Goal: Task Accomplishment & Management: Use online tool/utility

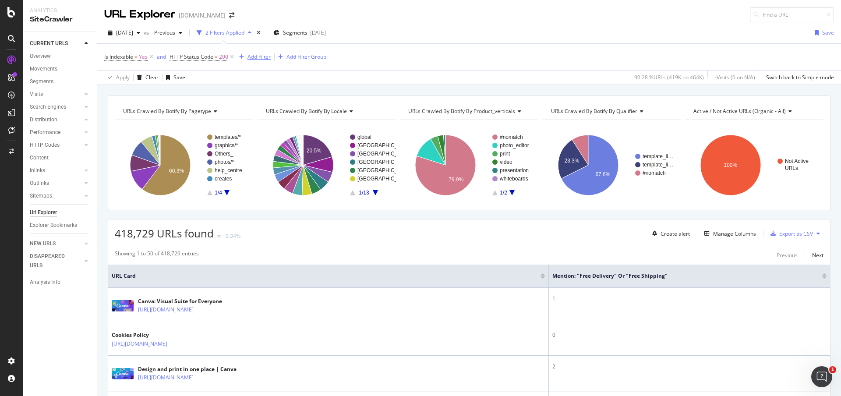
click at [263, 55] on div "Add Filter" at bounding box center [258, 56] width 23 height 7
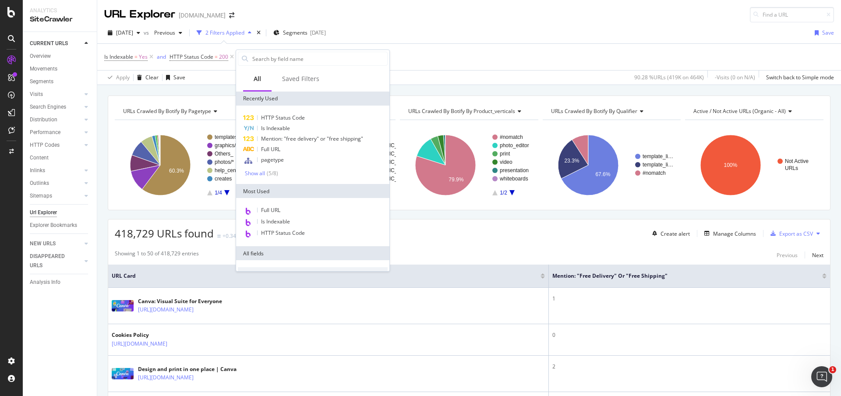
scroll to position [329, 0]
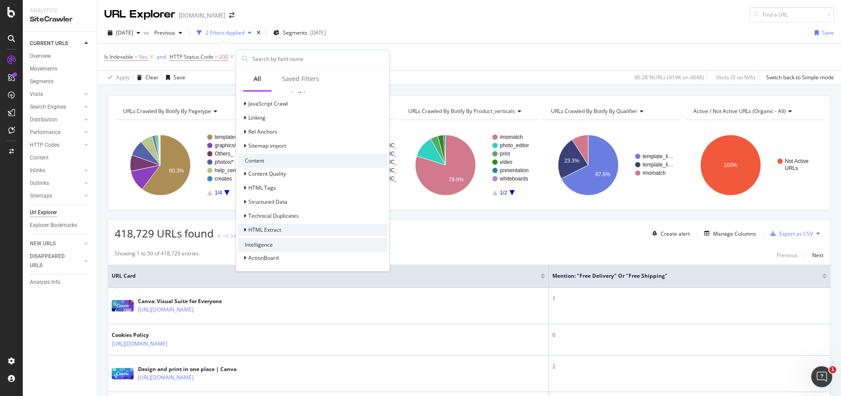
click at [253, 231] on span "HTML Extract" at bounding box center [264, 229] width 33 height 7
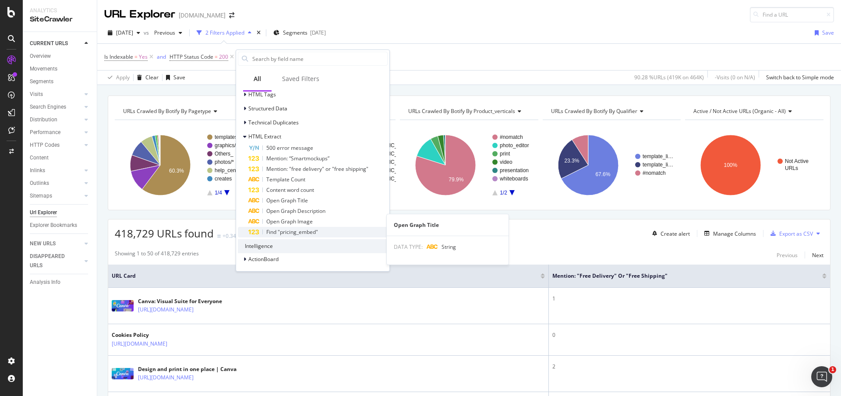
scroll to position [424, 0]
click at [430, 49] on div "Is Indexable = Yes and HTTP Status Code = 200 Add Filter Add Filter Group" at bounding box center [469, 57] width 730 height 26
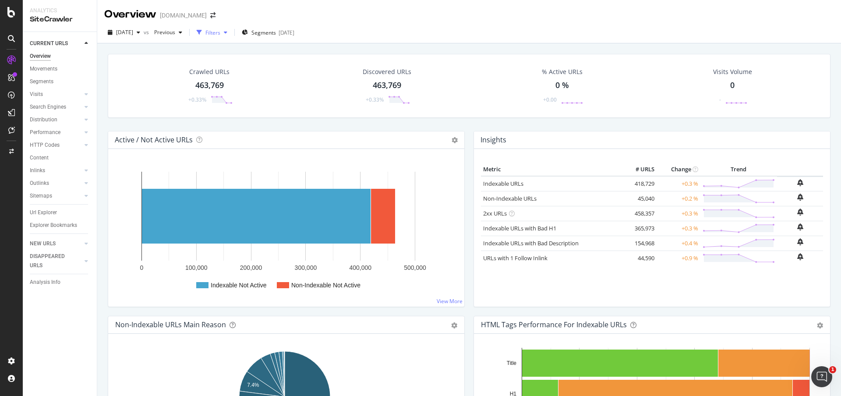
click at [202, 34] on icon "button" at bounding box center [199, 32] width 5 height 5
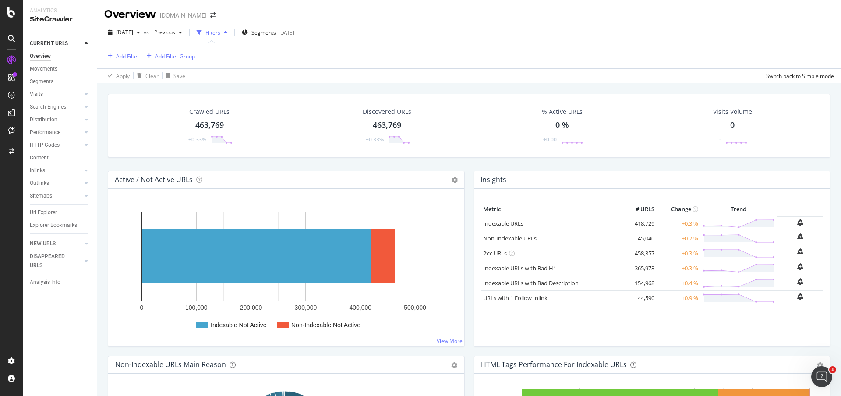
click at [126, 59] on div "Add Filter" at bounding box center [127, 56] width 23 height 7
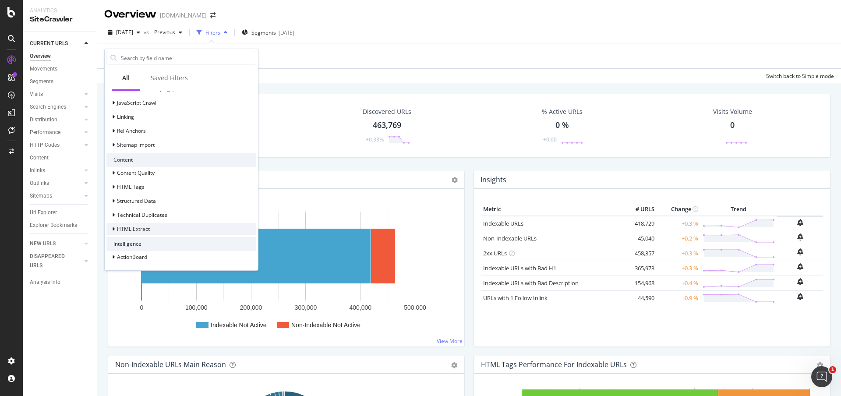
click at [146, 228] on span "HTML Extract" at bounding box center [133, 228] width 33 height 7
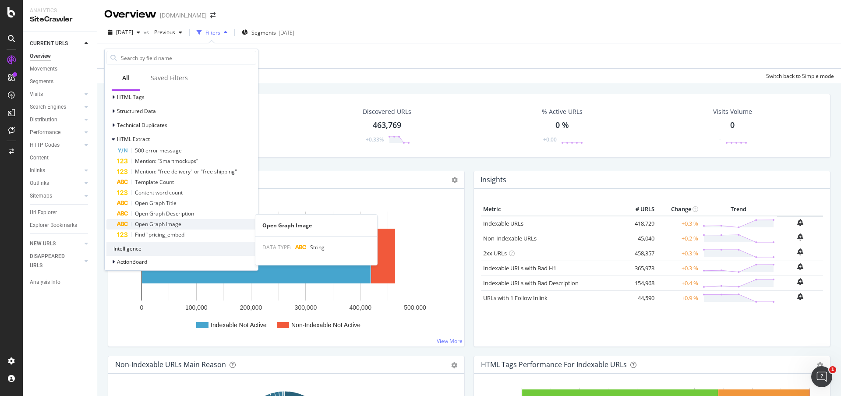
scroll to position [424, 0]
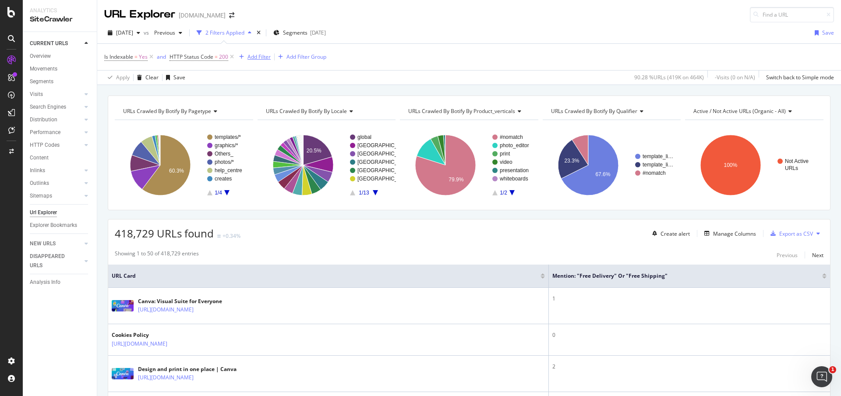
click at [256, 57] on div "Add Filter" at bounding box center [258, 56] width 23 height 7
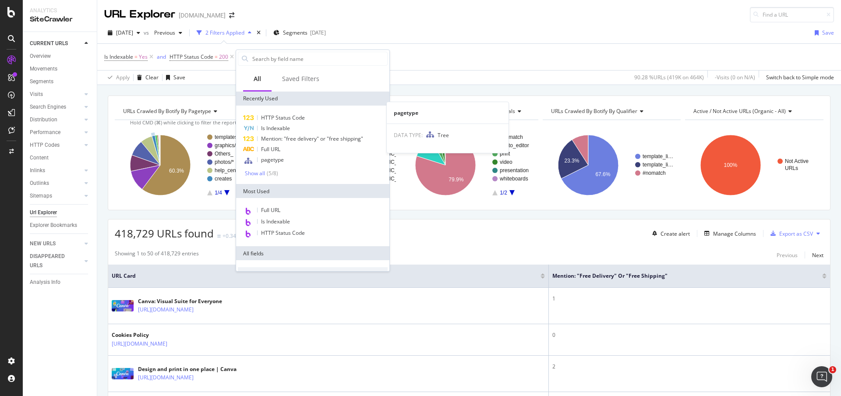
scroll to position [329, 0]
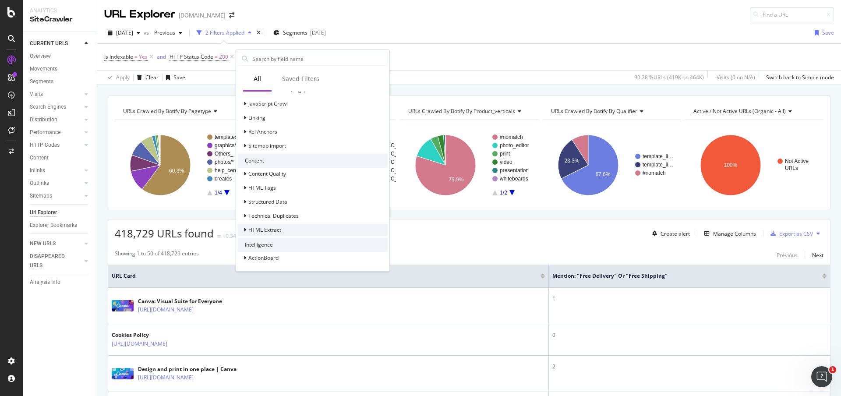
click at [275, 233] on div "HTML Extract" at bounding box center [259, 230] width 43 height 9
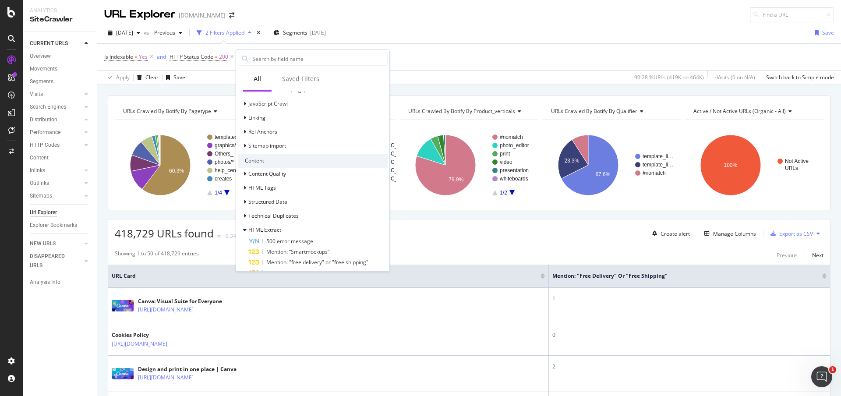
scroll to position [434, 0]
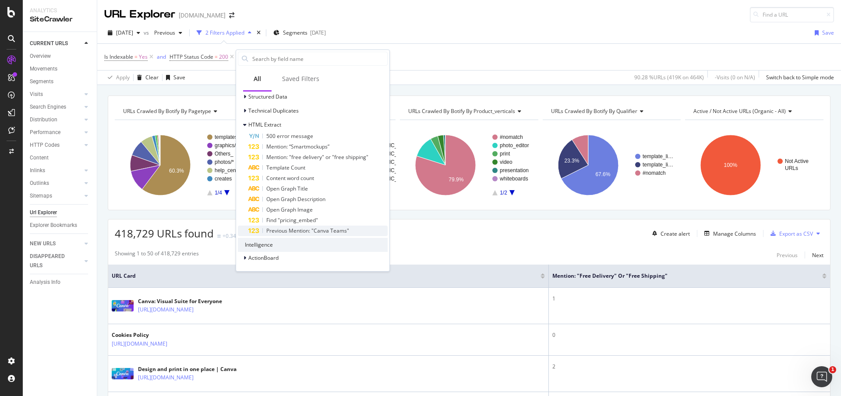
click at [336, 233] on span "Previous Mention: "Canva Teams"" at bounding box center [307, 230] width 83 height 7
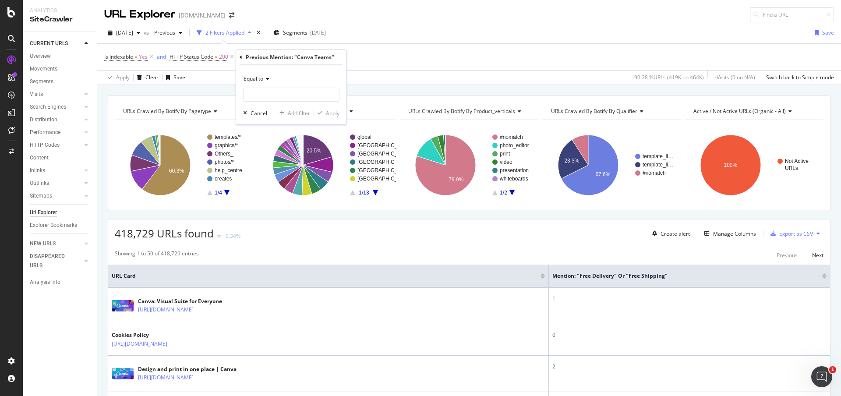
click at [262, 80] on span "Equal to" at bounding box center [253, 78] width 20 height 7
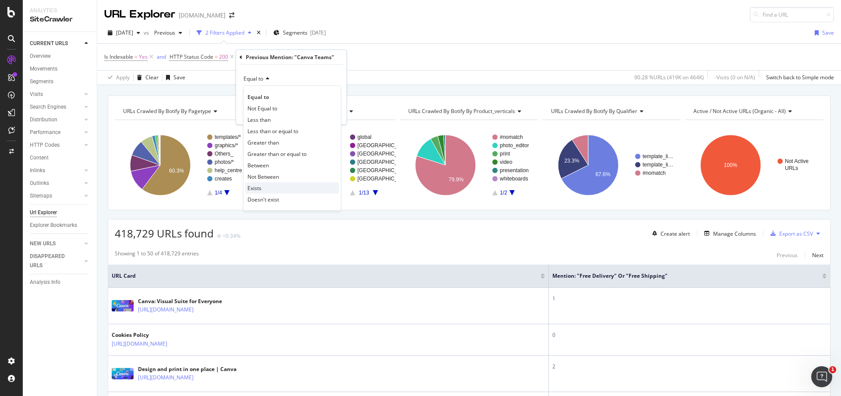
click at [251, 192] on div "Exists" at bounding box center [292, 187] width 94 height 11
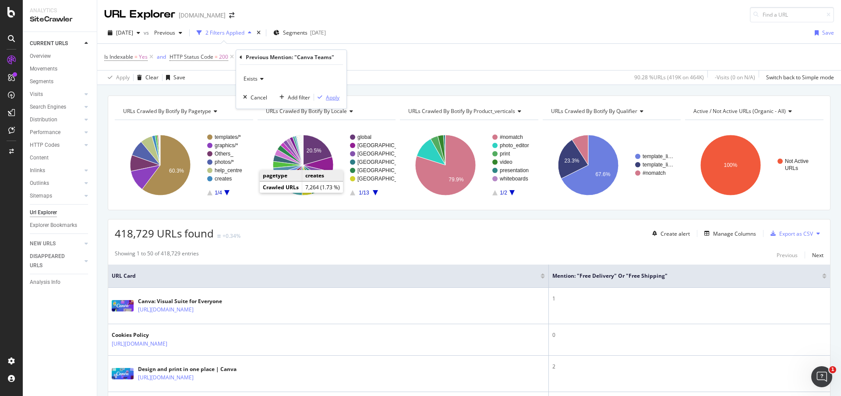
click at [326, 99] on div "Apply" at bounding box center [333, 97] width 14 height 7
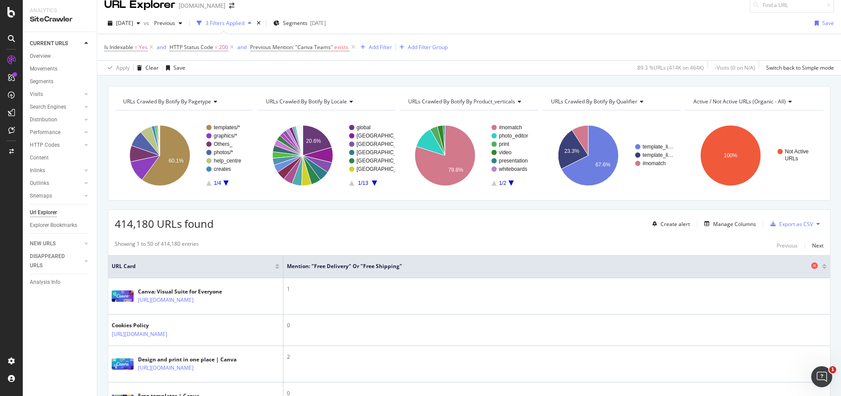
scroll to position [11, 0]
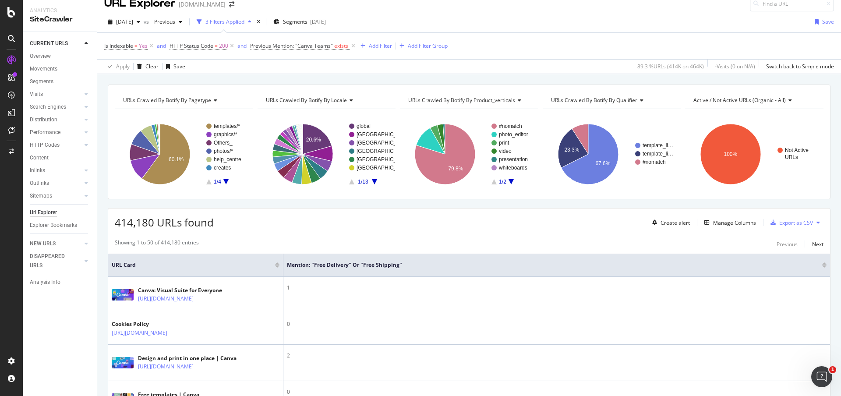
click at [719, 216] on div "Create alert Manage Columns Export as CSV" at bounding box center [736, 222] width 175 height 15
click at [721, 221] on div "Manage Columns" at bounding box center [734, 222] width 43 height 7
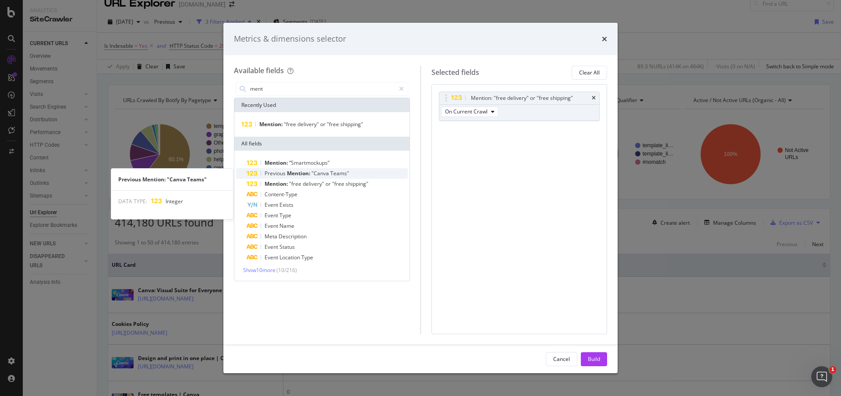
type input "ment"
click at [353, 176] on div "Previous Mention: "Canva Teams"" at bounding box center [327, 173] width 161 height 11
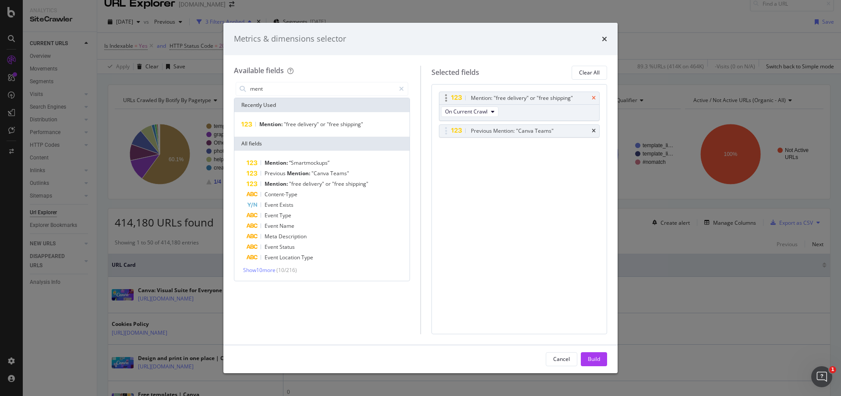
click at [594, 95] on icon "times" at bounding box center [594, 97] width 4 height 5
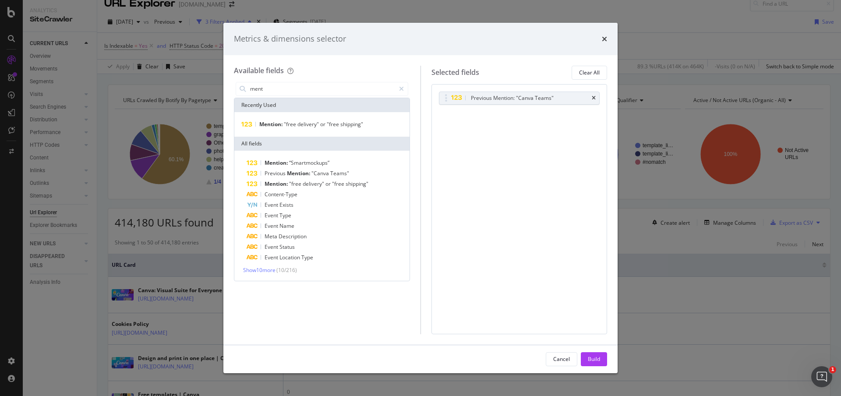
click at [598, 363] on div "Build" at bounding box center [594, 359] width 12 height 13
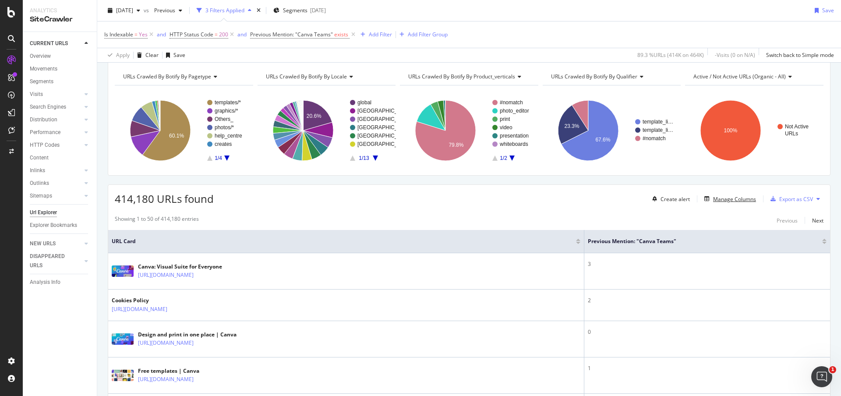
scroll to position [102, 0]
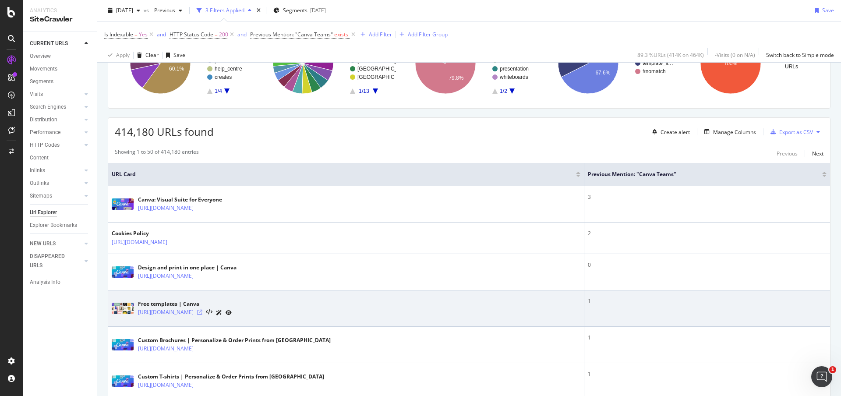
click at [202, 310] on icon at bounding box center [199, 312] width 5 height 5
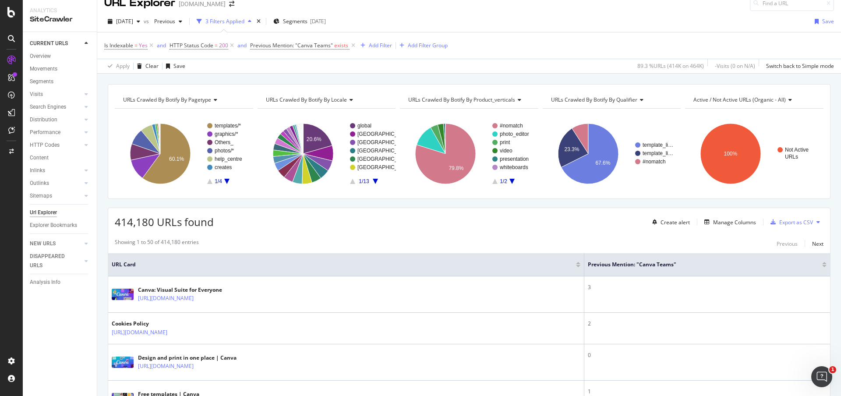
scroll to position [0, 0]
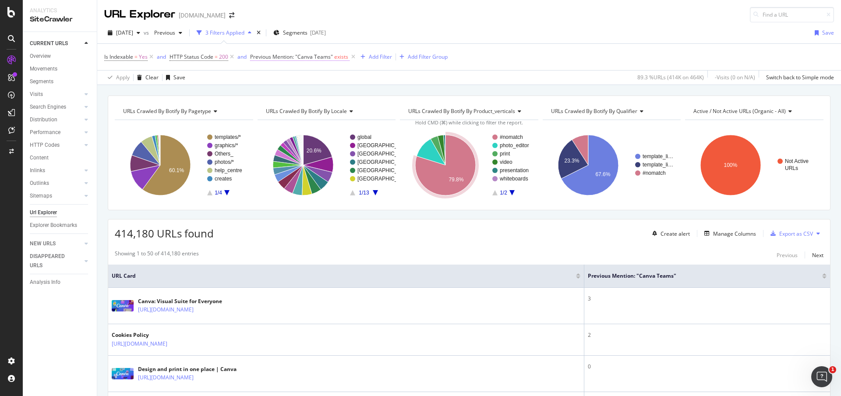
click at [273, 58] on span "Previous Mention: "Canva Teams"" at bounding box center [291, 56] width 83 height 7
click at [277, 75] on icon at bounding box center [275, 77] width 6 height 5
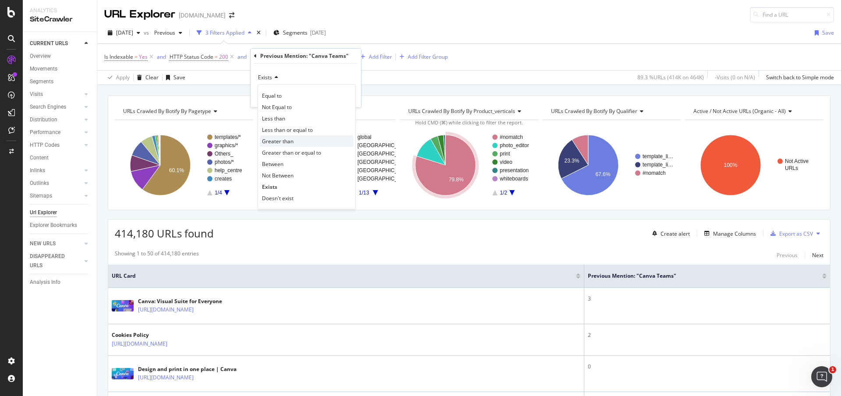
click at [318, 143] on div "Greater than" at bounding box center [307, 140] width 94 height 11
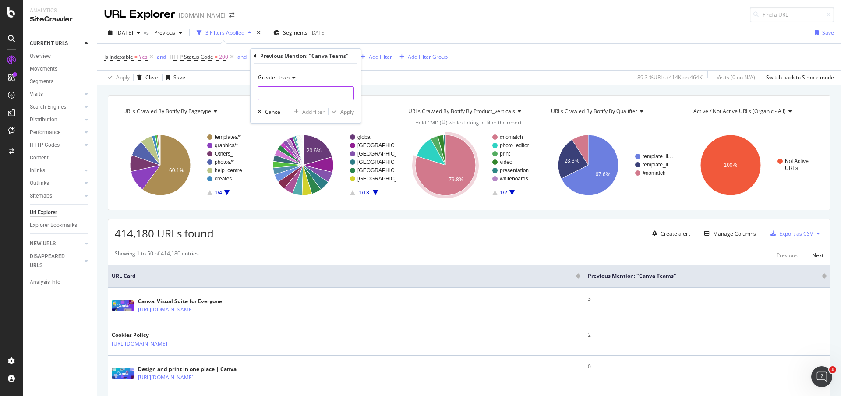
click at [305, 98] on input "number" at bounding box center [306, 93] width 96 height 14
type input "1"
click at [342, 114] on div "Apply" at bounding box center [347, 111] width 14 height 7
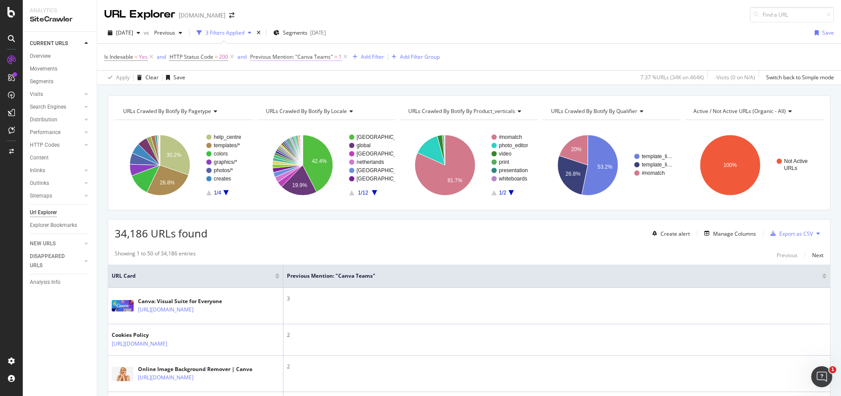
click at [289, 60] on span "Previous Mention: "Canva Teams" > 1" at bounding box center [296, 57] width 92 height 8
click at [241, 79] on div "Apply Clear Save 7.37 % URLs ( 34K on 464K ) - Visits ( 0 on N/A ) Switch back …" at bounding box center [469, 77] width 744 height 14
click at [363, 54] on div "Add Filter" at bounding box center [372, 56] width 23 height 7
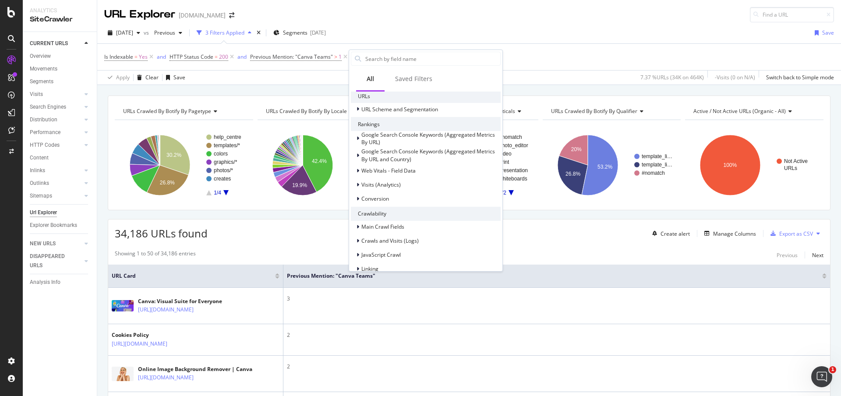
scroll to position [328, 0]
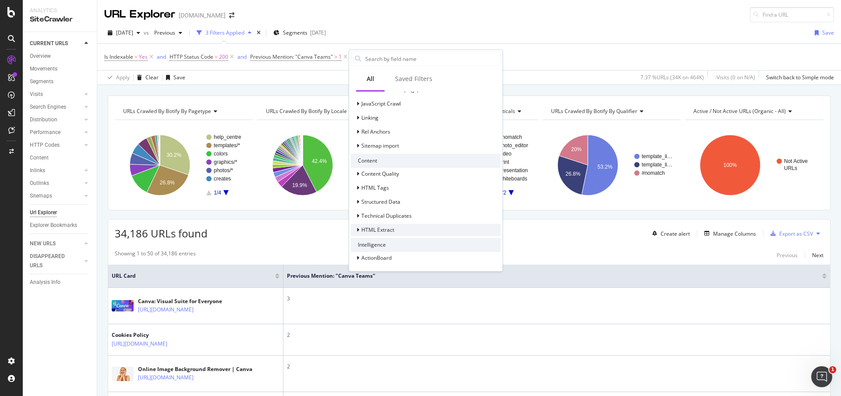
click at [392, 228] on span "HTML Extract" at bounding box center [377, 229] width 33 height 7
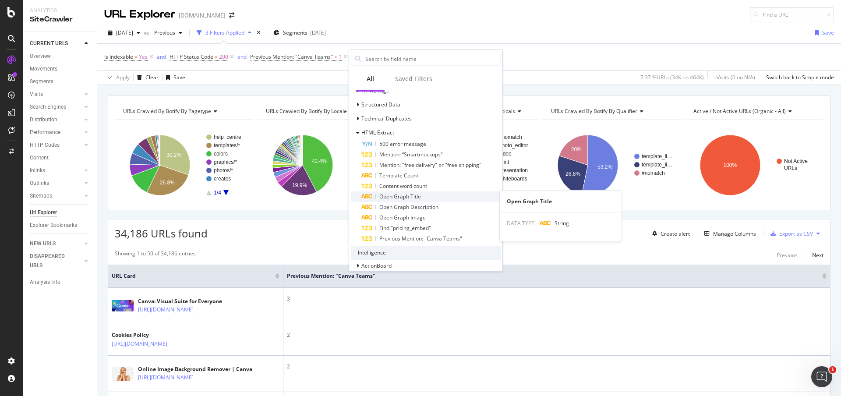
scroll to position [430, 0]
click at [171, 31] on span "Previous" at bounding box center [163, 32] width 25 height 7
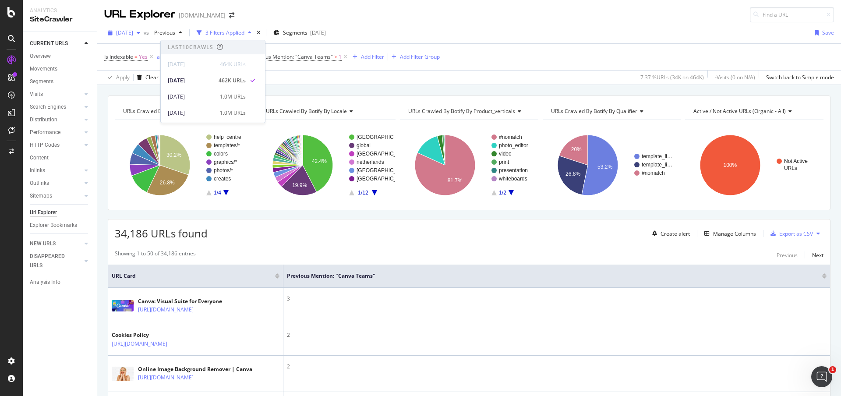
click at [133, 32] on span "2025 Sep. 7th" at bounding box center [124, 32] width 17 height 7
click at [503, 37] on div "2025 Sep. 7th vs Previous 3 Filters Applied Segments 2025-05-26 Save" at bounding box center [469, 35] width 744 height 18
click at [119, 37] on div "2025 Sep. 7th" at bounding box center [123, 32] width 39 height 13
click at [175, 35] on span "Previous" at bounding box center [163, 32] width 25 height 7
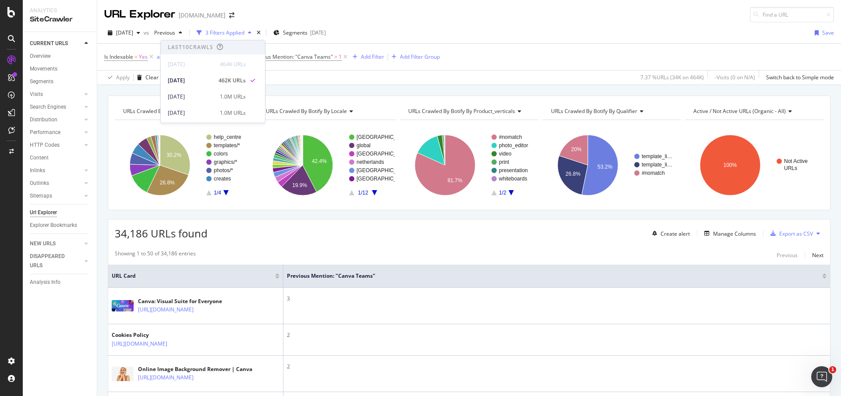
click at [390, 88] on div "URLs Crawled By Botify By pagetype Chart (by Value) Table Expand Export as CSV …" at bounding box center [469, 95] width 744 height 21
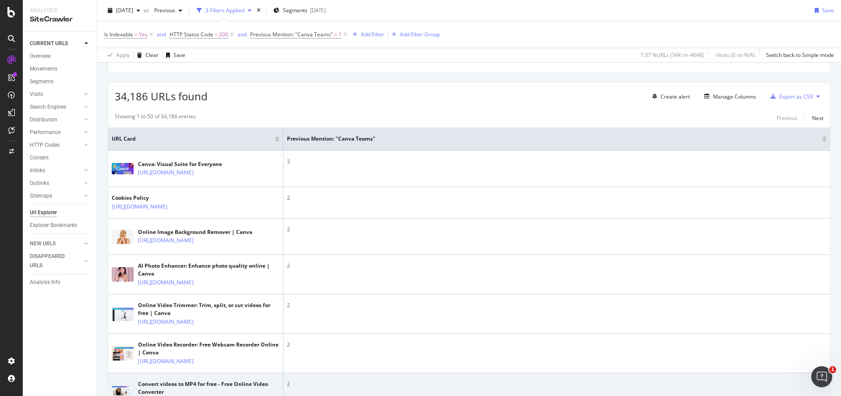
scroll to position [295, 0]
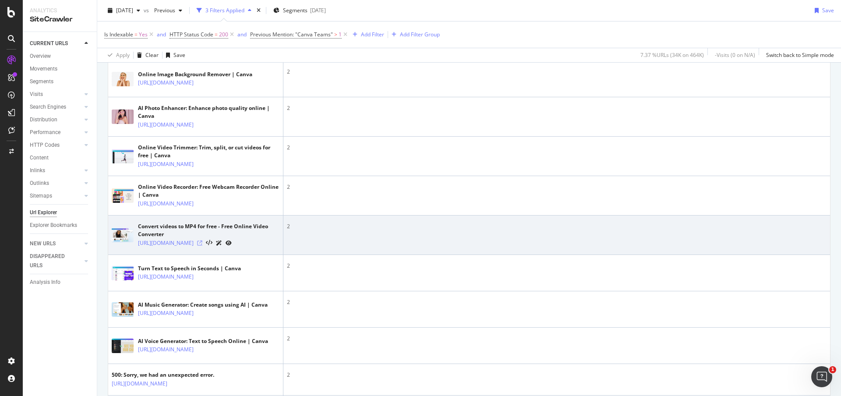
click at [202, 246] on icon at bounding box center [199, 242] width 5 height 5
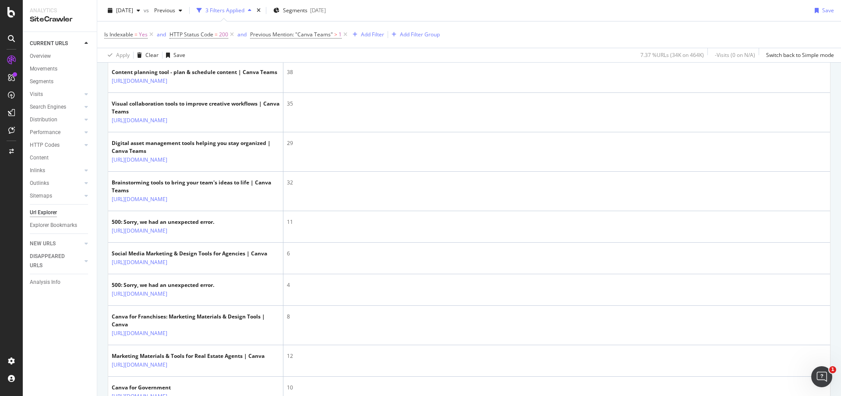
scroll to position [923, 0]
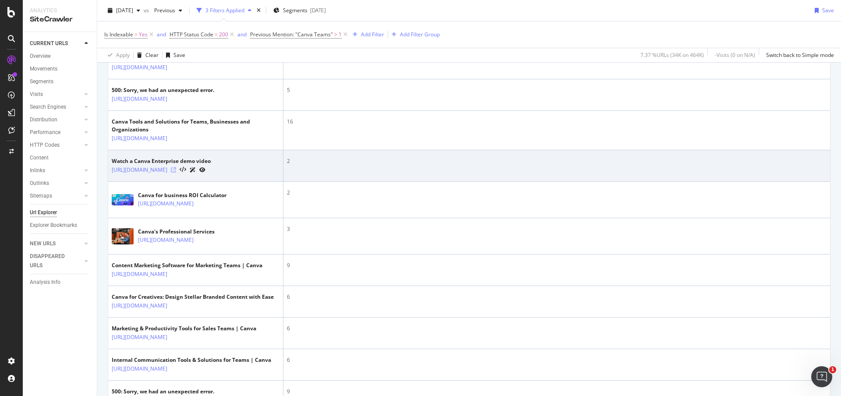
click at [176, 173] on icon at bounding box center [173, 169] width 5 height 5
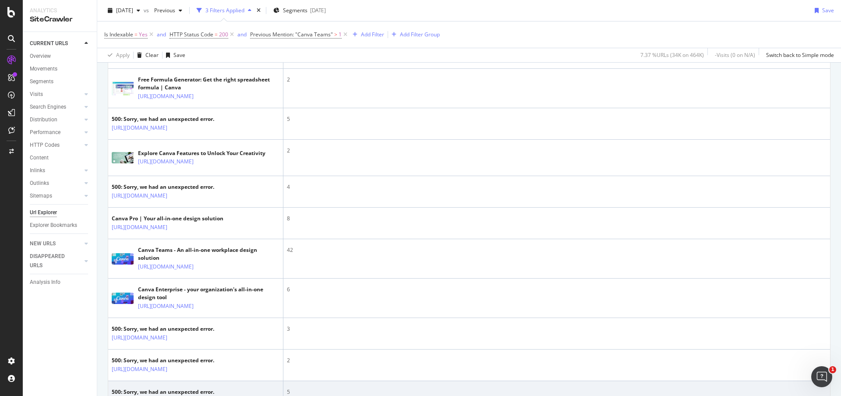
scroll to position [184, 0]
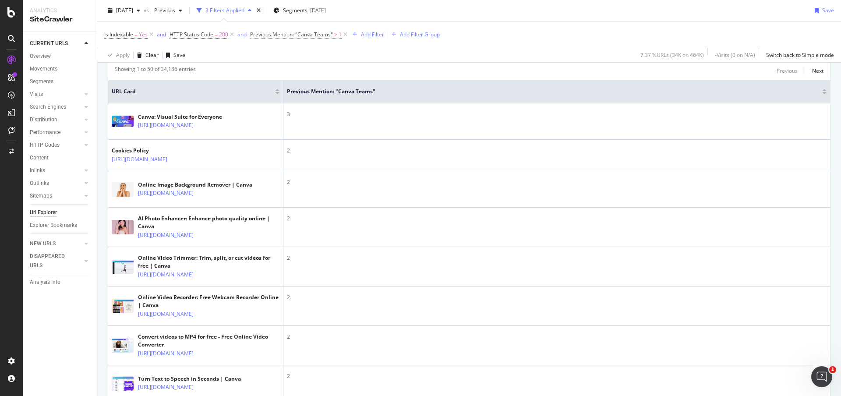
click at [303, 33] on span "Previous Mention: "Canva Teams"" at bounding box center [291, 34] width 83 height 7
click at [296, 70] on input "1" at bounding box center [306, 71] width 96 height 14
type input "2"
click at [351, 89] on div "Apply" at bounding box center [347, 89] width 14 height 7
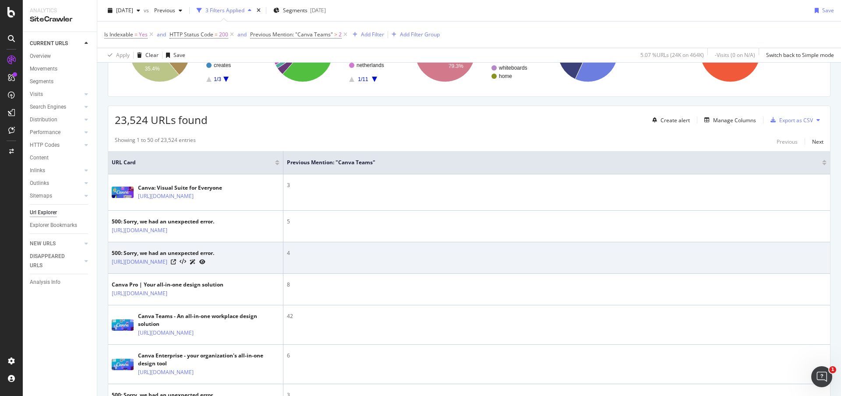
scroll to position [112, 0]
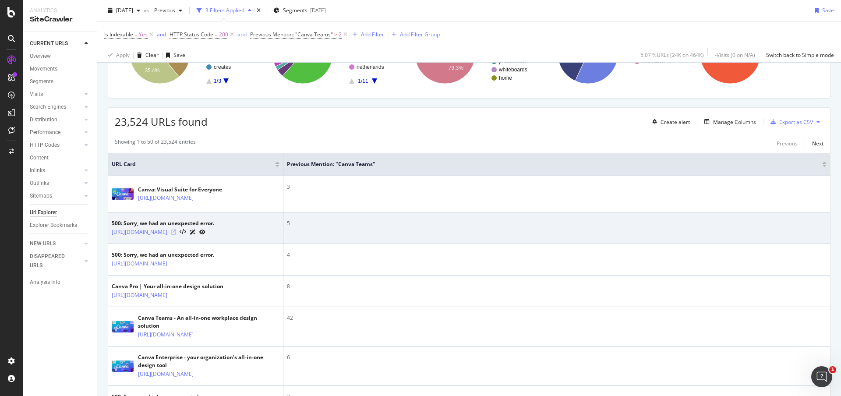
click at [176, 232] on icon at bounding box center [173, 231] width 5 height 5
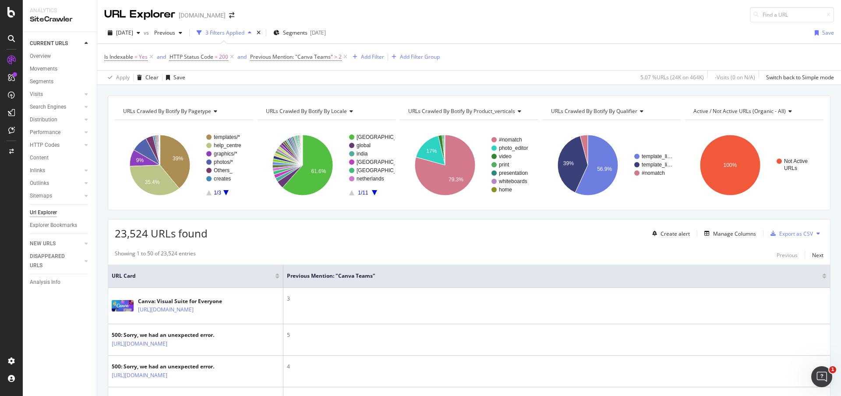
scroll to position [282, 0]
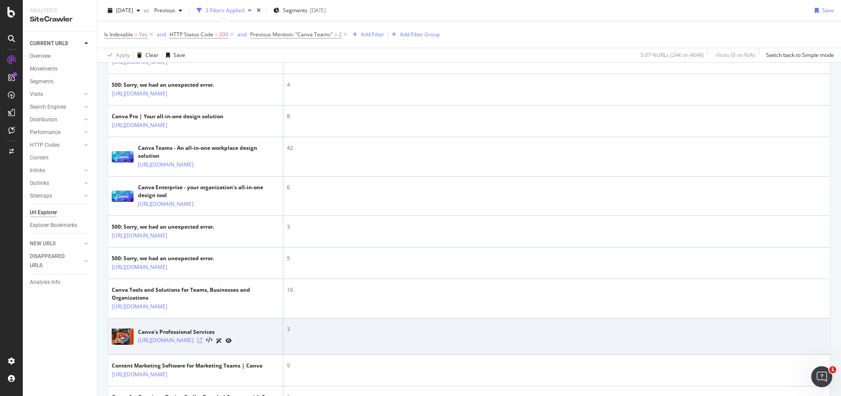
click at [202, 343] on icon at bounding box center [199, 340] width 5 height 5
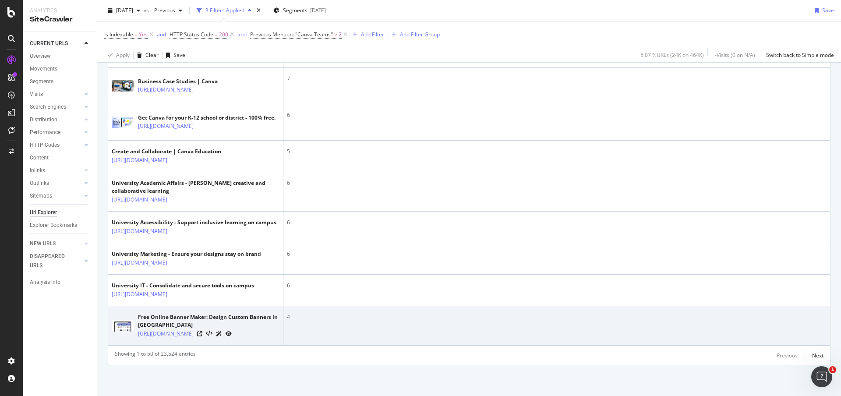
scroll to position [1810, 0]
click at [202, 332] on icon at bounding box center [199, 333] width 5 height 5
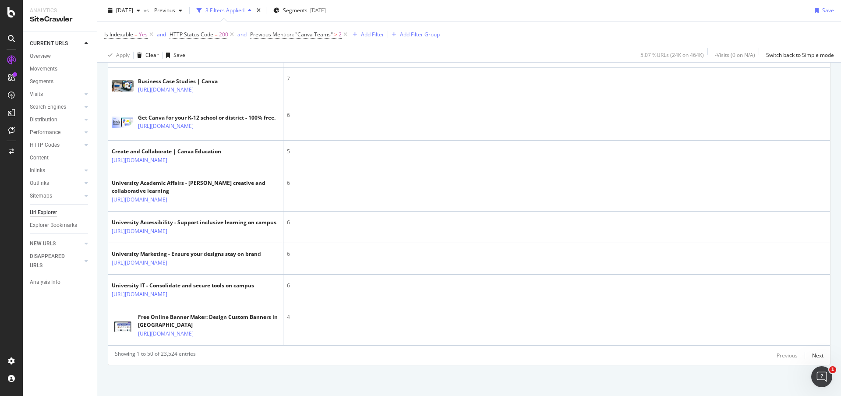
click at [480, 33] on div "Is Indexable = Yes and HTTP Status Code = 200 and Previous Mention: "Canva Team…" at bounding box center [469, 34] width 730 height 26
click at [542, 24] on div "Is Indexable = Yes and HTTP Status Code = 200 and Previous Mention: "Canva Team…" at bounding box center [469, 34] width 730 height 26
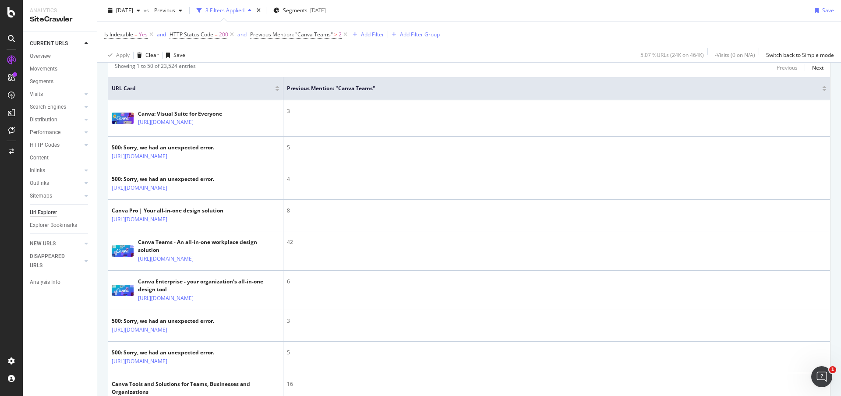
scroll to position [0, 0]
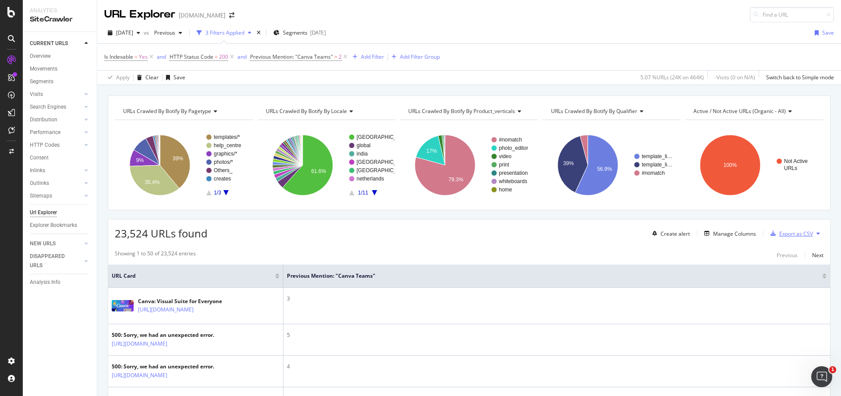
click at [792, 234] on div "Export as CSV" at bounding box center [796, 233] width 34 height 7
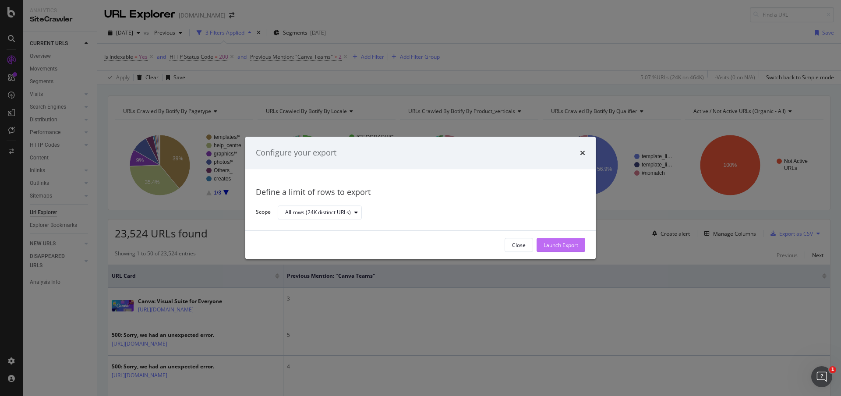
click at [565, 244] on div "Launch Export" at bounding box center [560, 244] width 35 height 7
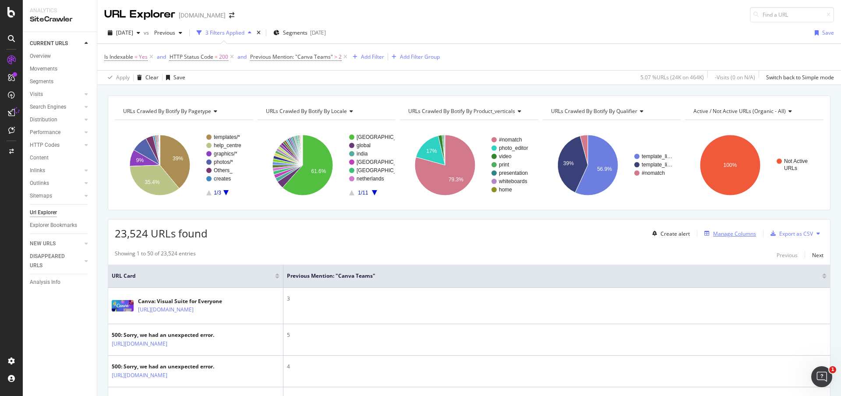
click at [715, 233] on div "Manage Columns" at bounding box center [734, 233] width 43 height 7
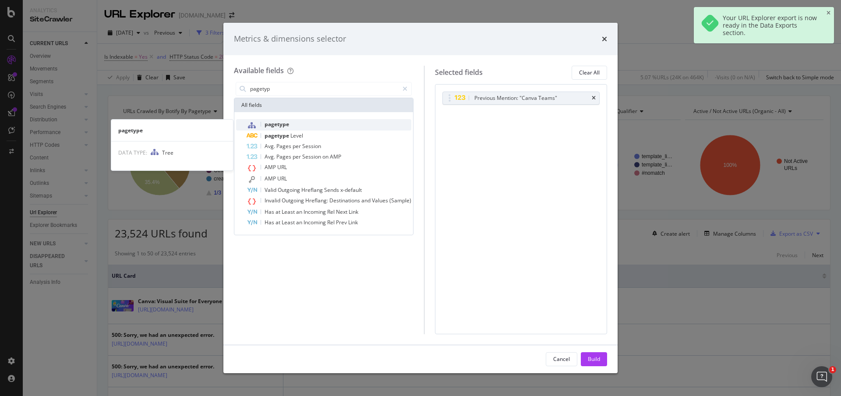
click at [319, 122] on div "pagetype" at bounding box center [329, 124] width 165 height 11
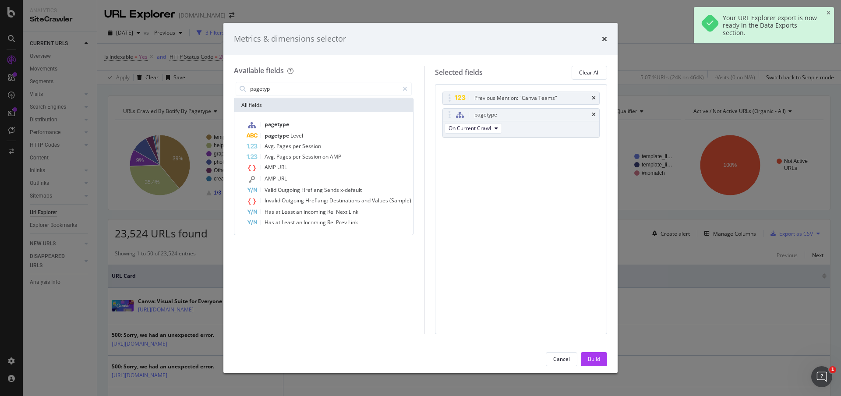
click at [324, 80] on div "pagetyp" at bounding box center [324, 89] width 180 height 18
click at [324, 86] on input "pagetyp" at bounding box center [323, 88] width 149 height 13
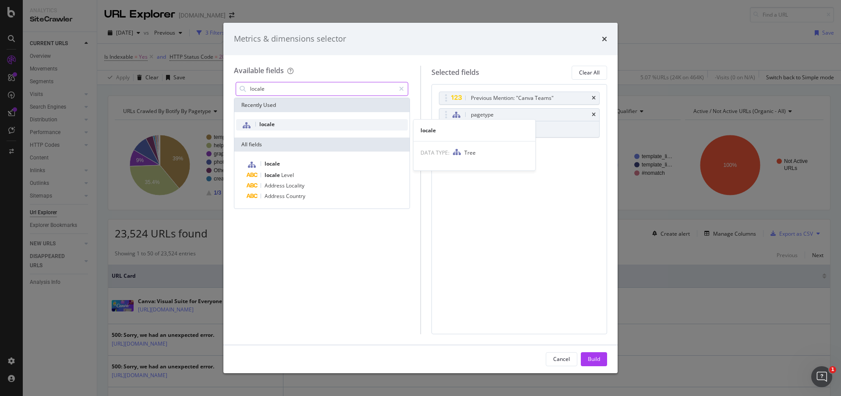
type input "locale"
click at [324, 124] on div "locale" at bounding box center [322, 124] width 172 height 11
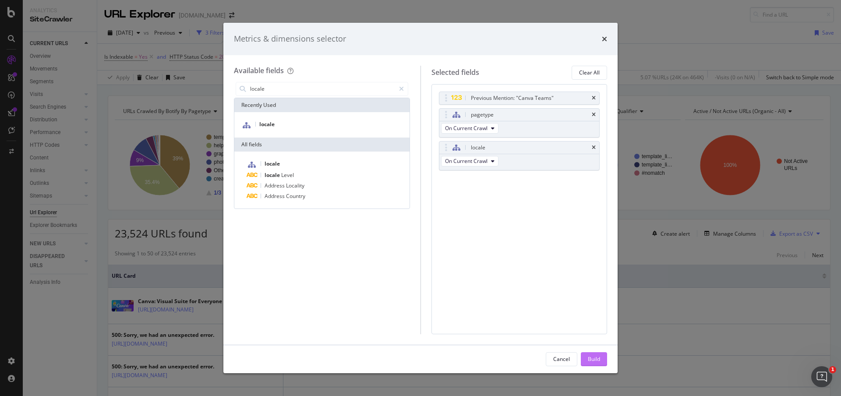
click at [602, 356] on button "Build" at bounding box center [594, 359] width 26 height 14
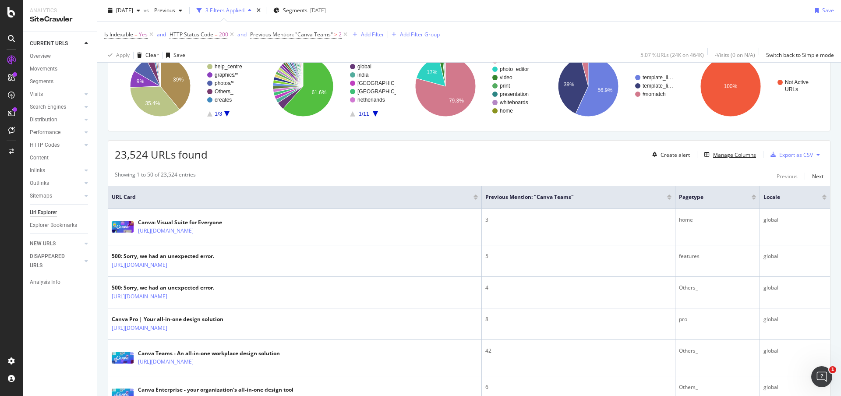
scroll to position [76, 0]
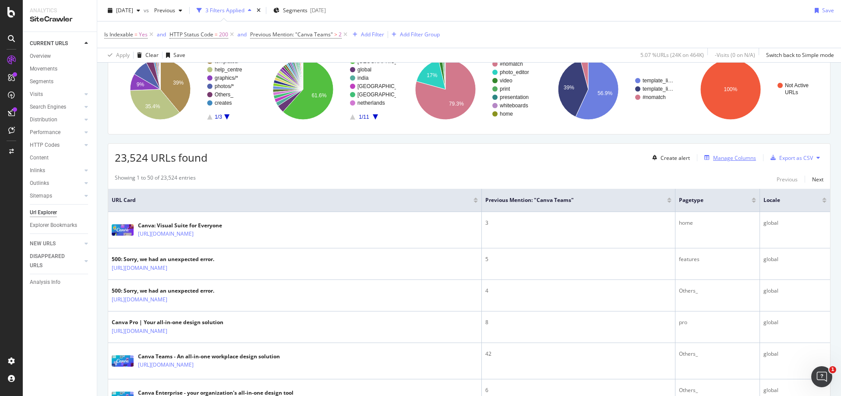
click at [720, 160] on div "Manage Columns" at bounding box center [734, 157] width 43 height 7
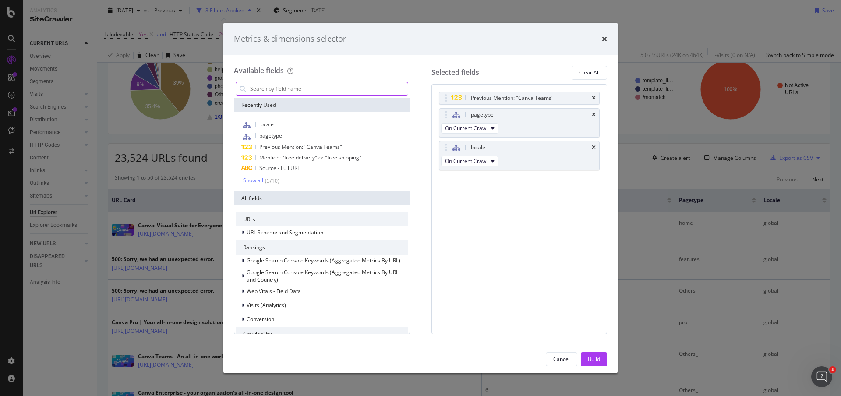
click at [319, 88] on input "modal" at bounding box center [328, 88] width 159 height 13
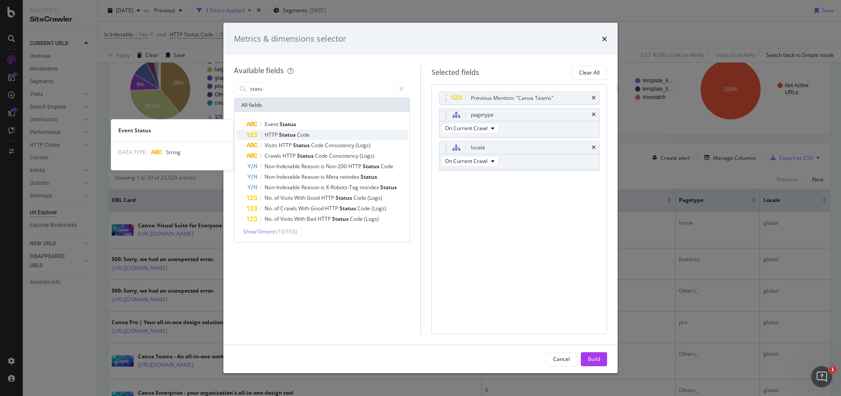
type input "statu"
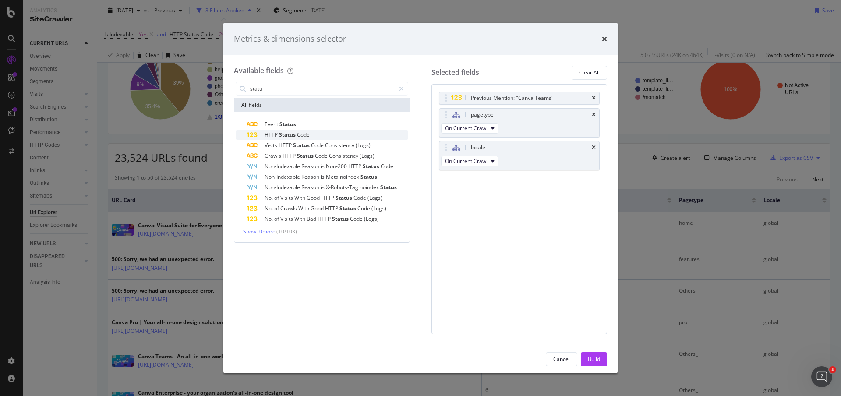
click at [322, 131] on div "HTTP Status Code" at bounding box center [327, 135] width 161 height 11
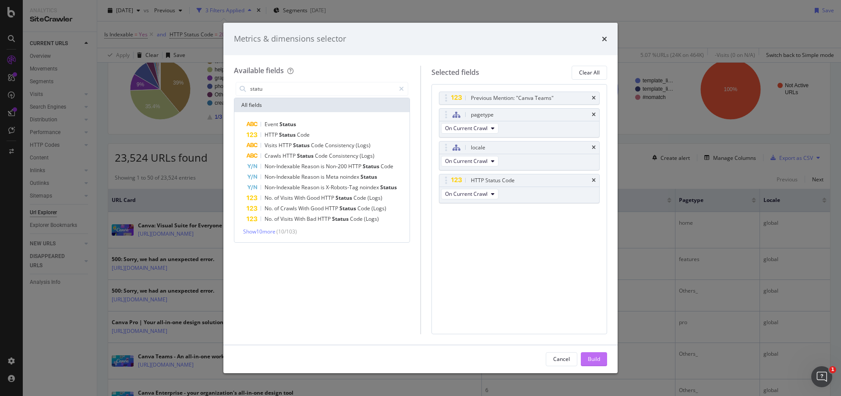
click at [597, 356] on div "Build" at bounding box center [594, 358] width 12 height 7
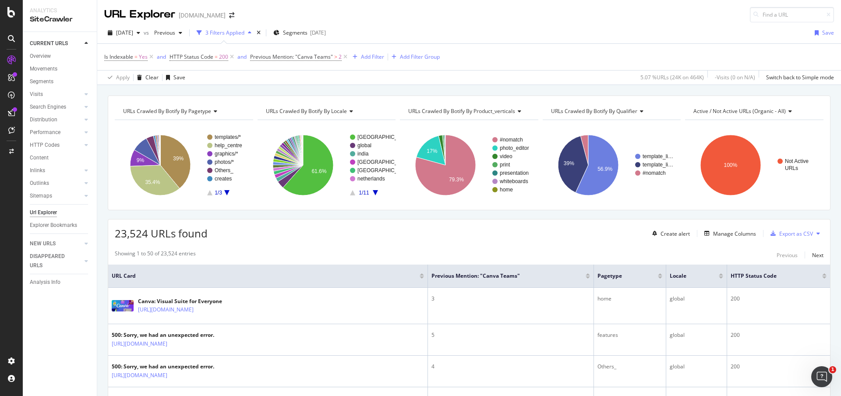
click at [769, 111] on span "Active / Not Active URLs (organic - all)" at bounding box center [739, 110] width 92 height 7
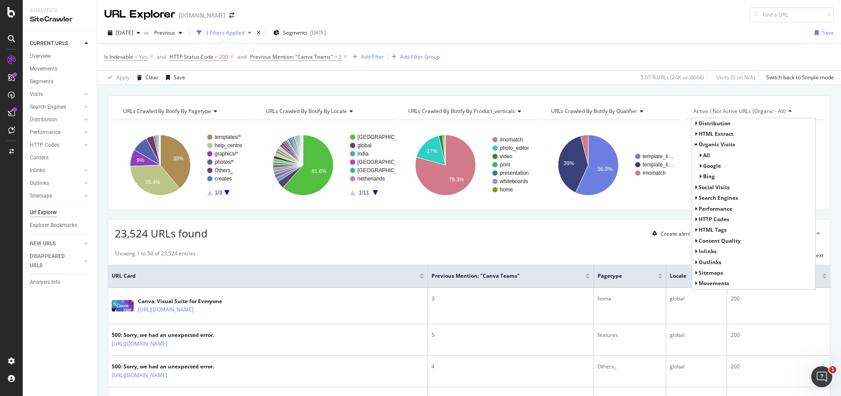
click at [692, 219] on div "HTTP Codes" at bounding box center [753, 219] width 123 height 11
click at [694, 219] on icon at bounding box center [695, 219] width 3 height 5
click at [731, 232] on span "HTTP Status Codes Distribution" at bounding box center [736, 230] width 76 height 9
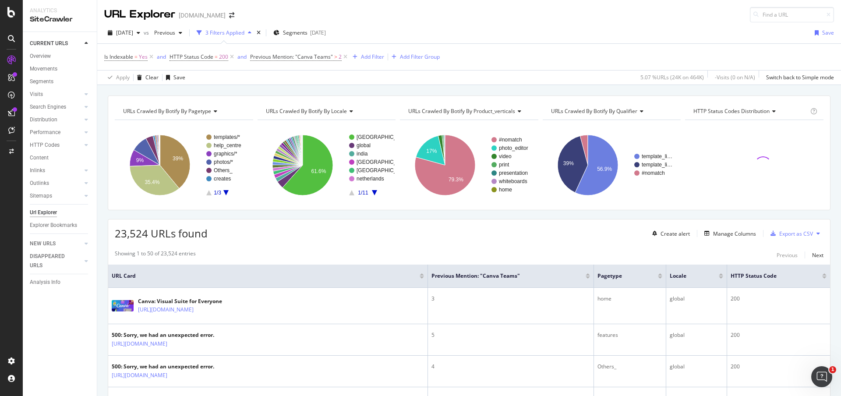
click at [626, 112] on span "URLs Crawled By Botify By qualifier" at bounding box center [594, 110] width 86 height 7
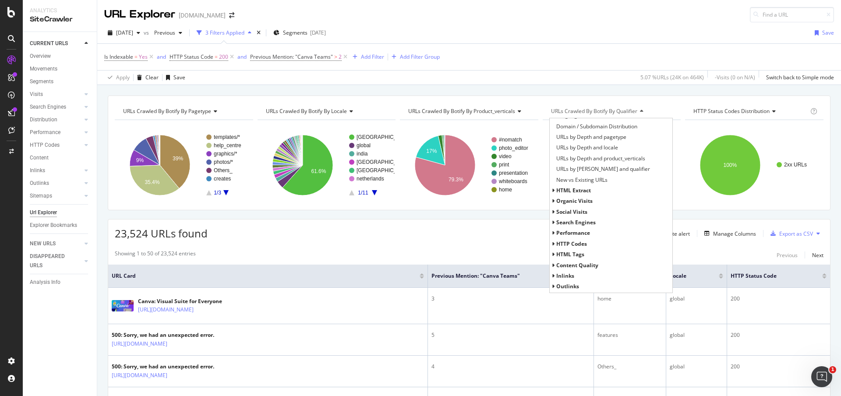
scroll to position [136, 0]
click at [551, 189] on div "HTML Extract" at bounding box center [611, 190] width 123 height 11
click at [556, 191] on span "HTML Extract" at bounding box center [573, 189] width 35 height 7
click at [564, 247] on span "Content Quality" at bounding box center [577, 245] width 42 height 7
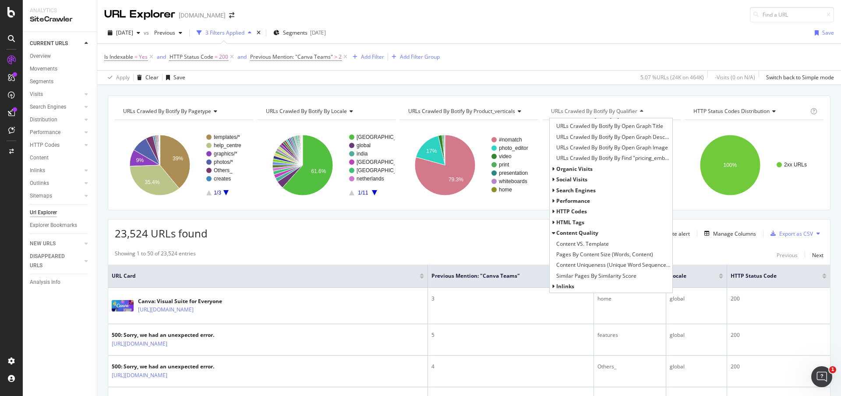
scroll to position [263, 0]
click at [571, 233] on span "Content Quality" at bounding box center [577, 233] width 42 height 7
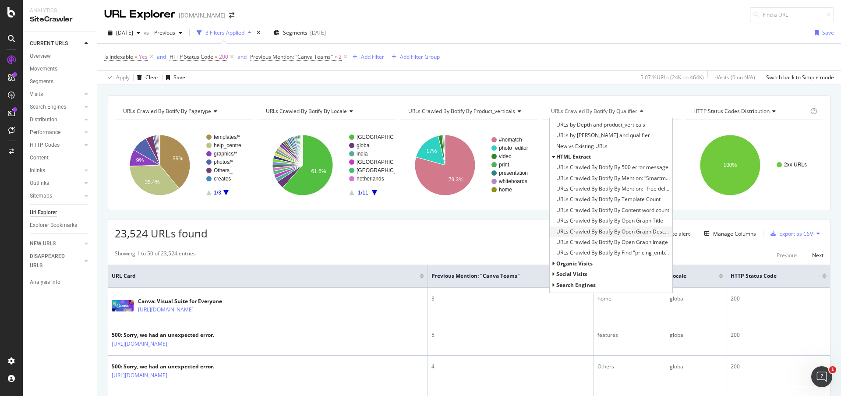
scroll to position [0, 0]
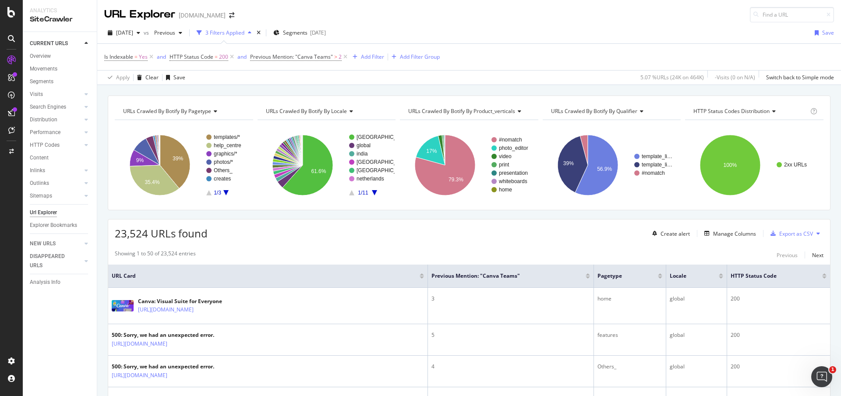
click at [525, 226] on div "23,524 URLs found Create alert Manage Columns Export as CSV" at bounding box center [469, 229] width 722 height 21
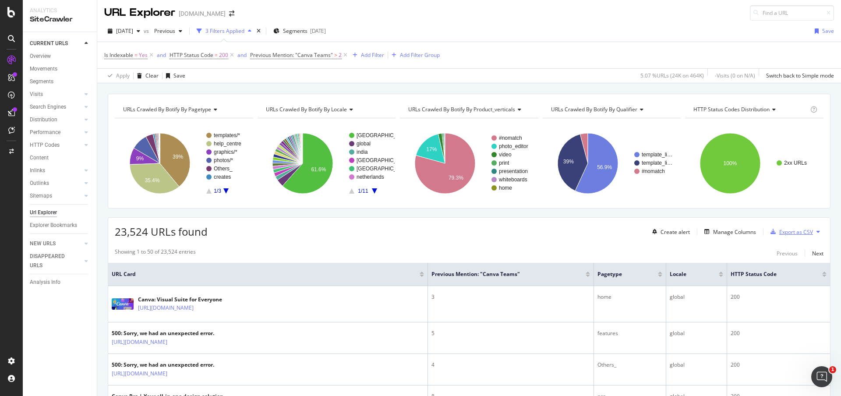
click at [783, 235] on div "Export as CSV" at bounding box center [796, 231] width 34 height 7
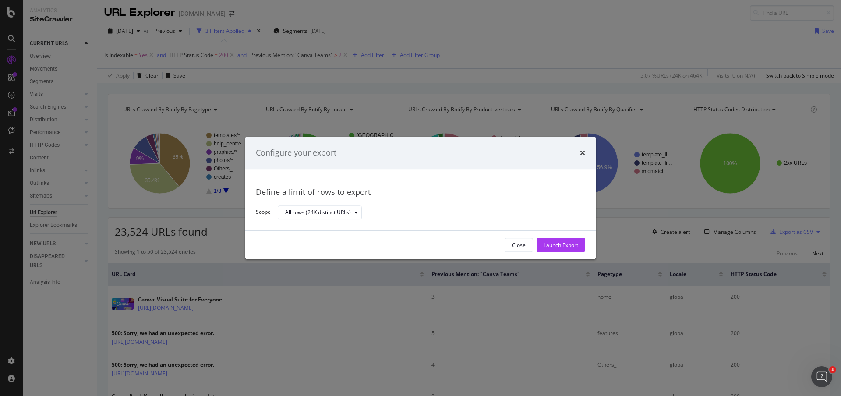
click at [563, 242] on div "Launch Export" at bounding box center [560, 244] width 35 height 7
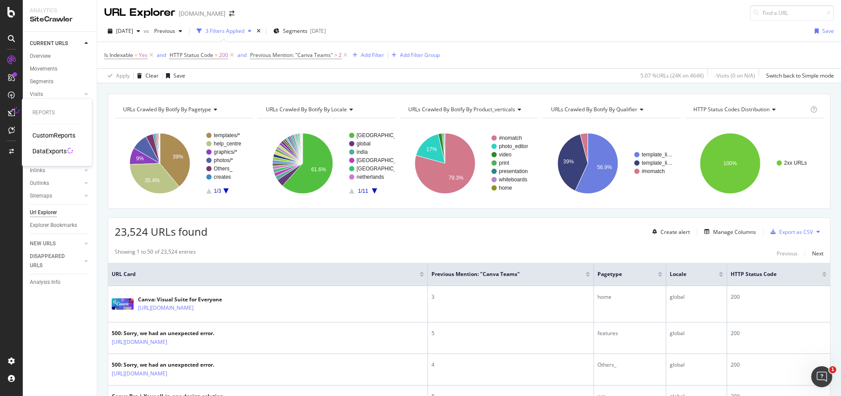
click at [46, 152] on div "DataExports" at bounding box center [49, 151] width 34 height 9
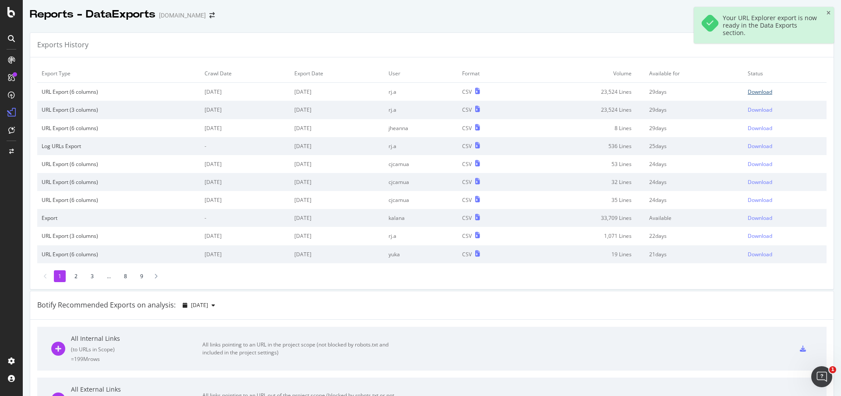
click at [748, 92] on div "Download" at bounding box center [760, 91] width 25 height 7
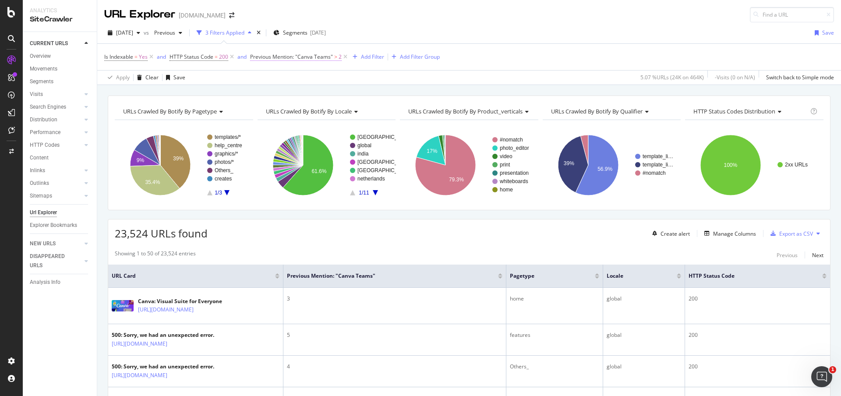
click at [282, 60] on span "Previous Mention: "Canva Teams" > 2" at bounding box center [299, 57] width 99 height 12
click at [282, 58] on span "Previous Mention: "Canva Teams"" at bounding box center [291, 56] width 83 height 7
click at [522, 46] on div "Is Indexable = Yes and HTTP Status Code = 200 and Previous Mention: "Canva Team…" at bounding box center [469, 57] width 730 height 26
click at [312, 57] on span "Previous Mention: "Canva Teams"" at bounding box center [291, 56] width 83 height 7
click at [434, 38] on div "2025 Sep. 7th vs Previous 3 Filters Applied Segments 2025-05-26 Save" at bounding box center [469, 35] width 744 height 18
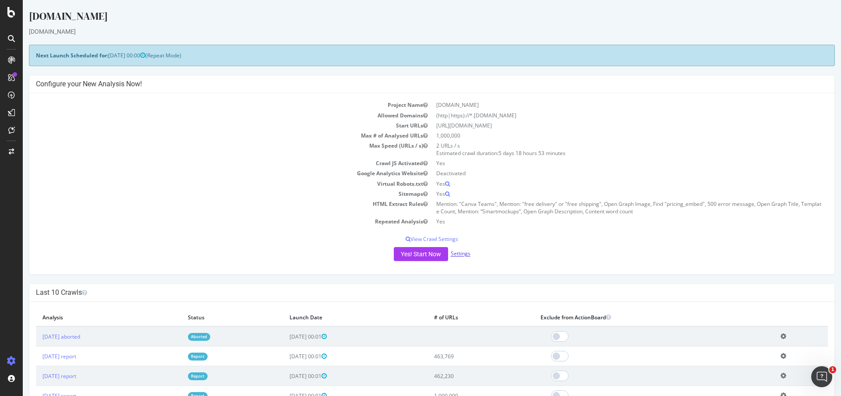
click at [456, 254] on link "Settings" at bounding box center [461, 253] width 20 height 7
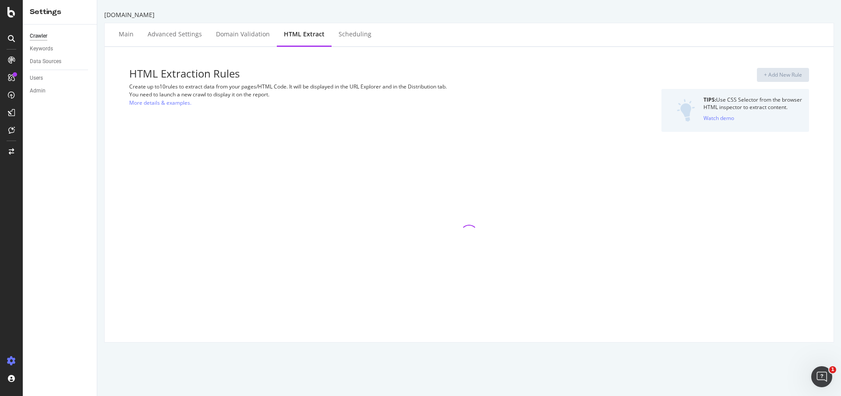
select select "count"
select select "exist"
select select "count"
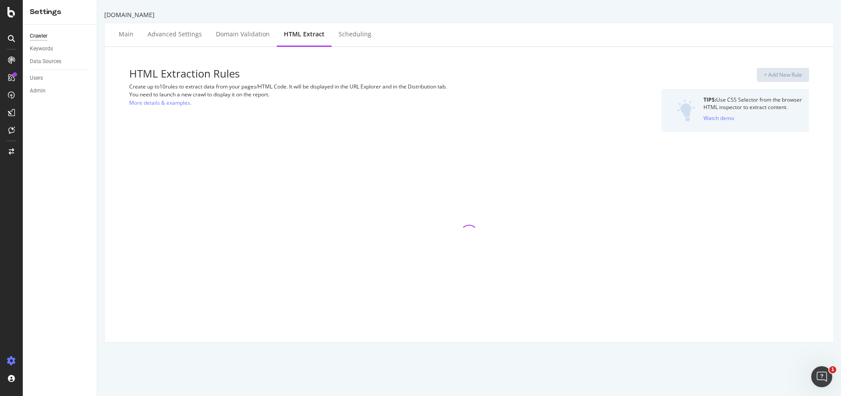
select select "html.length"
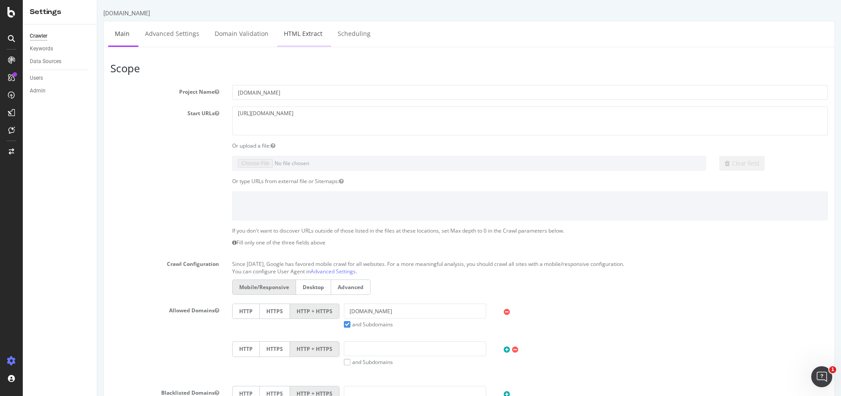
click at [283, 37] on link "HTML Extract" at bounding box center [303, 33] width 52 height 24
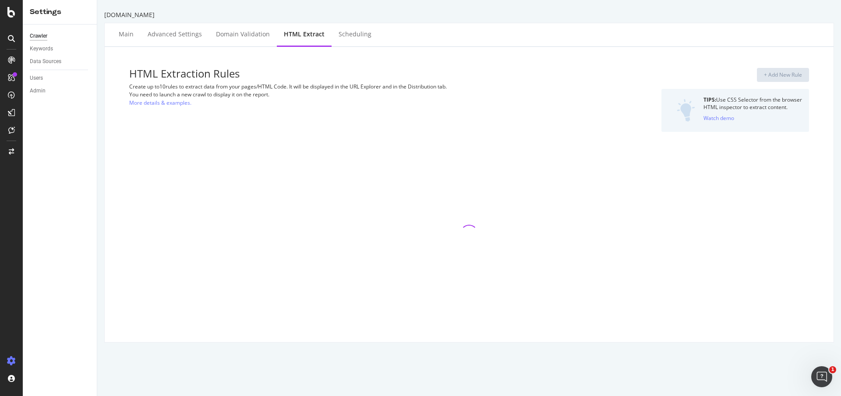
select select "count"
select select "exist"
select select "count"
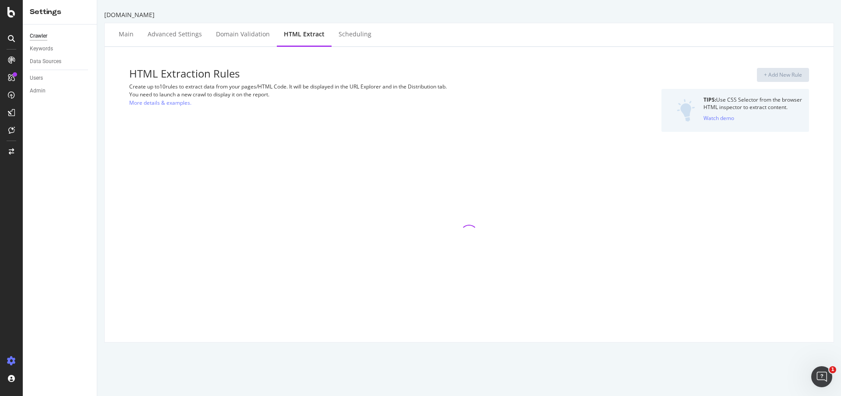
select select "html.length"
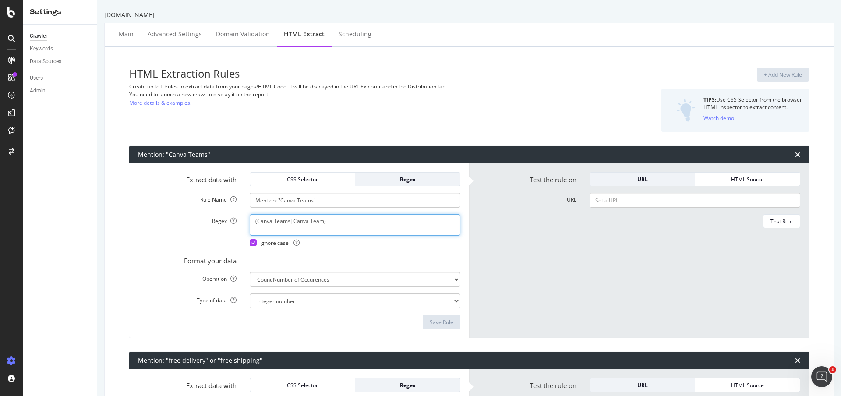
click at [257, 221] on textarea "(Canva Teams|Canva Team)" at bounding box center [355, 224] width 211 height 21
drag, startPoint x: 303, startPoint y: 222, endPoint x: 345, endPoint y: 225, distance: 41.7
click at [344, 225] on textarea "Canva Teams|Canva Team)" at bounding box center [355, 224] width 211 height 21
type textarea "Canva Teams"
click at [430, 320] on div "Save Rule" at bounding box center [442, 321] width 24 height 7
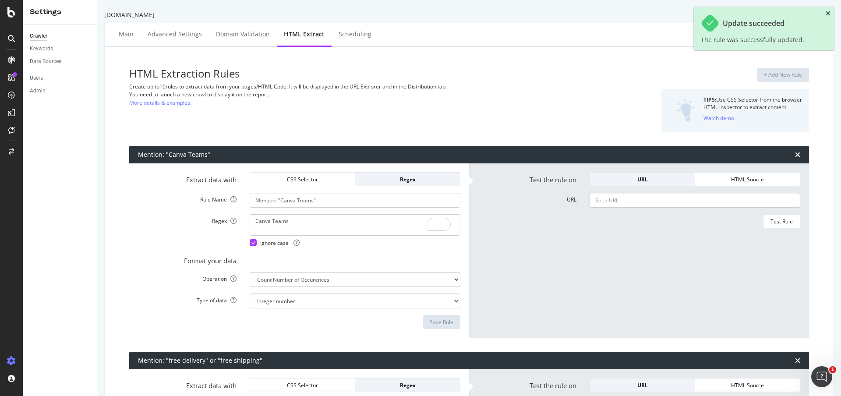
click at [828, 16] on icon "close toast" at bounding box center [827, 14] width 5 height 6
